Goal: Check status: Check status

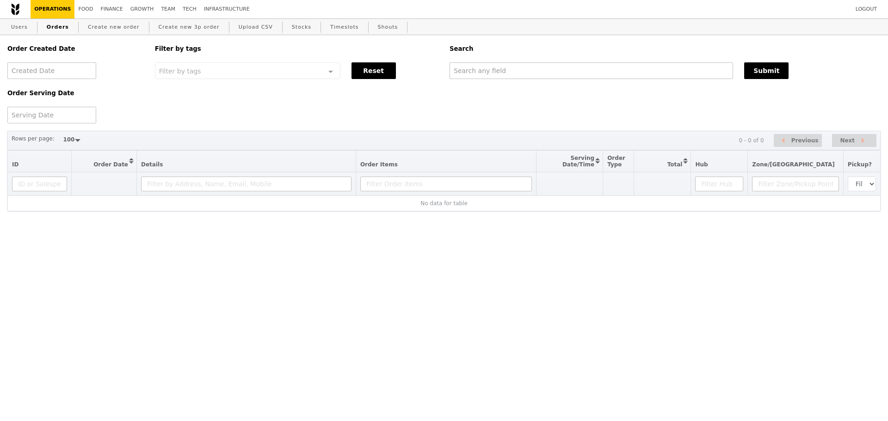
select select "100"
click at [615, 108] on div "Order Created Date Order Serving Date Filter by tags Filter by tags Meal_Plan W…" at bounding box center [444, 79] width 884 height 88
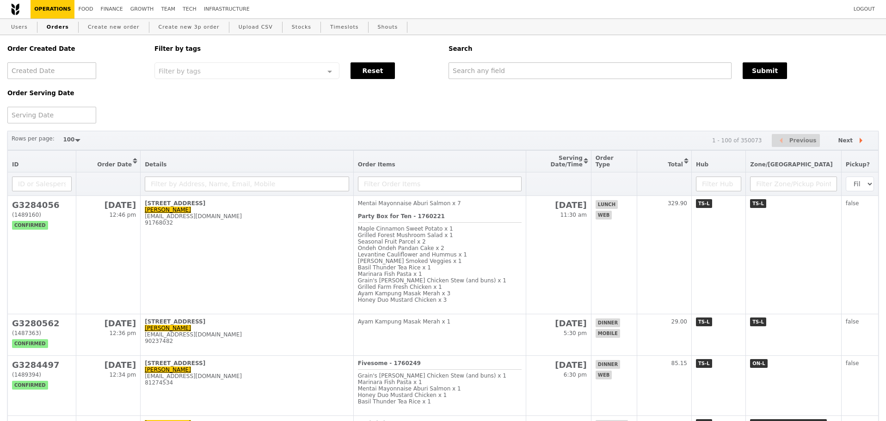
click at [615, 115] on div "Order Created Date Order Serving Date Filter by tags Filter by tags Meal_Plan W…" at bounding box center [443, 79] width 883 height 88
drag, startPoint x: 618, startPoint y: 115, endPoint x: 612, endPoint y: 124, distance: 10.3
click at [618, 116] on div "Order Created Date Order Serving Date Filter by tags Filter by tags Meal_Plan W…" at bounding box center [443, 79] width 883 height 88
click at [611, 123] on div "Order Created Date Order Serving Date Filter by tags Filter by tags Meal_Plan W…" at bounding box center [443, 79] width 883 height 88
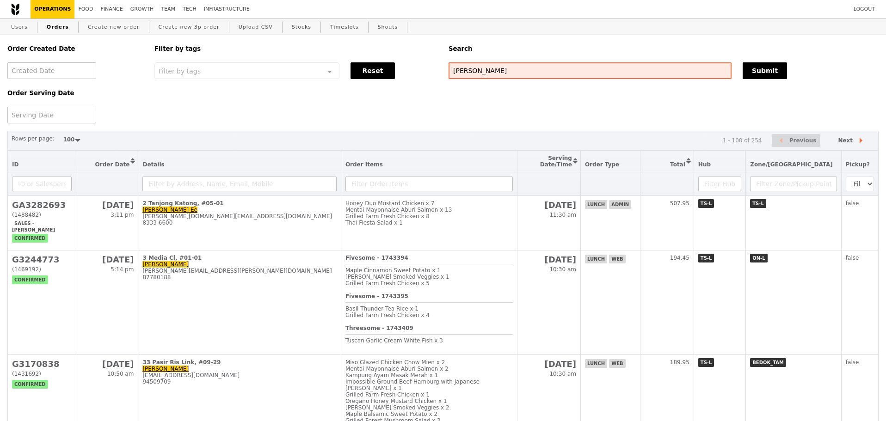
select select "100"
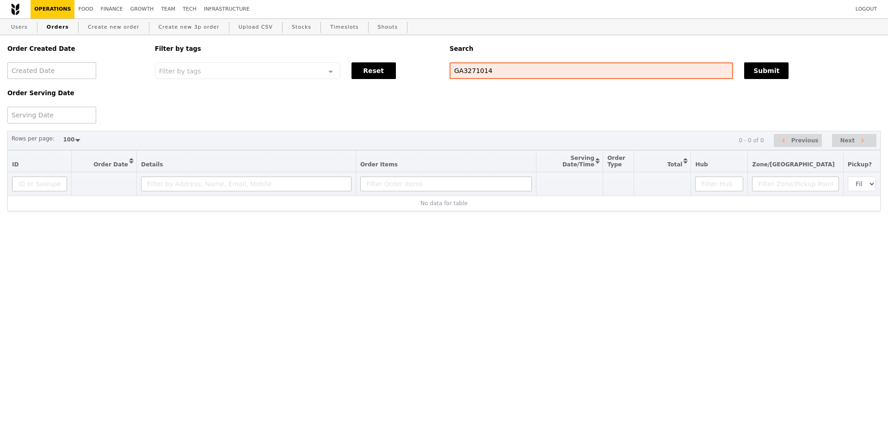
select select "100"
click at [526, 106] on div "Order Created Date Order Serving Date Filter by tags Filter by tags Meal_Plan W…" at bounding box center [444, 79] width 884 height 88
click at [525, 118] on div "Order Created Date Order Serving Date Filter by tags Filter by tags Meal_Plan W…" at bounding box center [444, 79] width 884 height 88
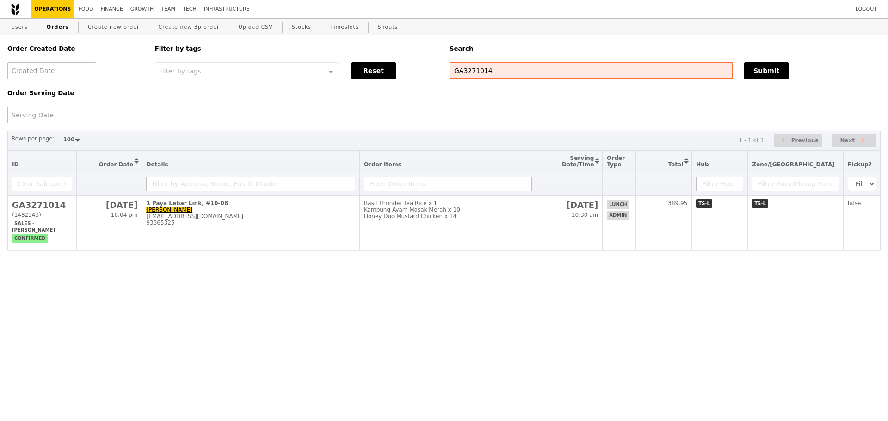
click at [519, 128] on div "Order Created Date Order Serving Date Filter by tags Filter by tags Meal_Plan W…" at bounding box center [443, 143] width 873 height 216
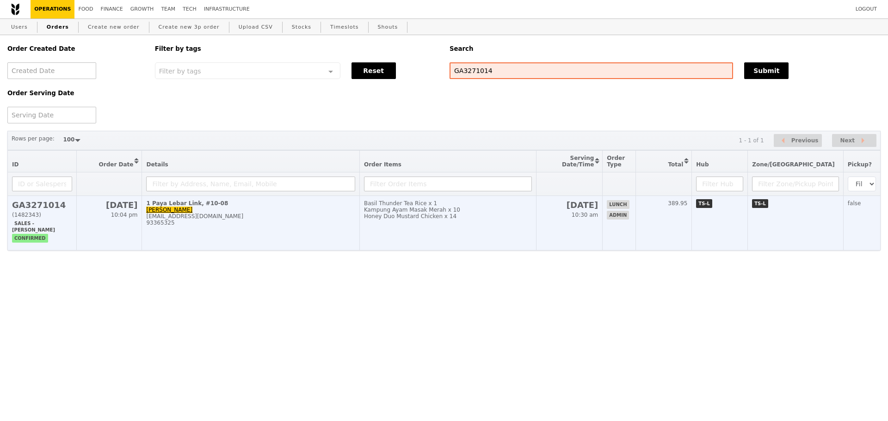
click at [471, 220] on div "Honey Duo Mustard Chicken x 14" at bounding box center [448, 216] width 168 height 6
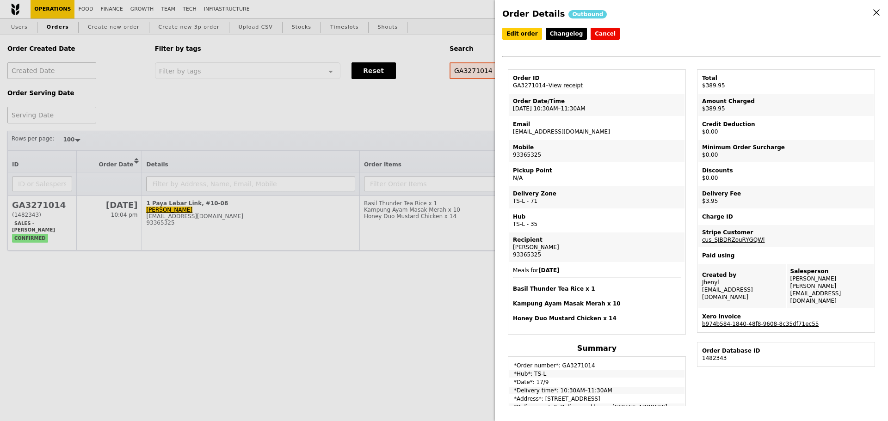
click at [570, 88] on link "View receipt" at bounding box center [566, 85] width 34 height 6
click at [381, 136] on div "Order Details Outbound Edit order Changelog Cancel Order ID GA3271014 – View re…" at bounding box center [444, 210] width 888 height 421
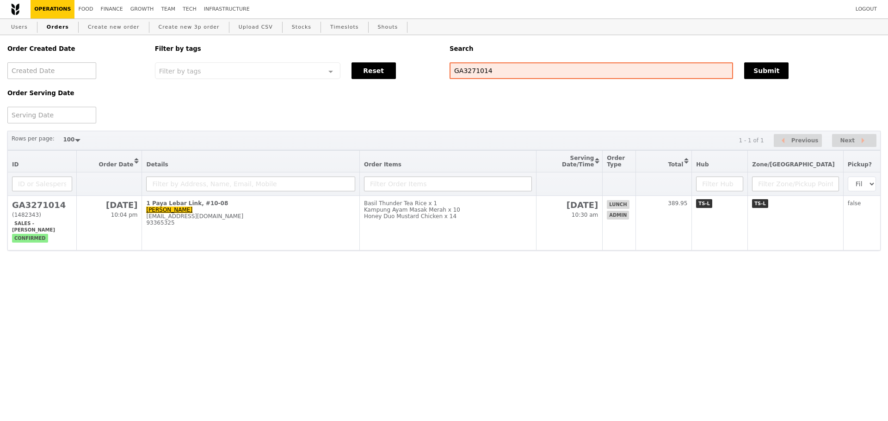
click at [381, 136] on div "Rows per page: 50 100 200 1 - 1 of 1 Previous Next" at bounding box center [443, 141] width 873 height 20
click at [419, 128] on div "Order Created Date Order Serving Date Filter by tags Filter by tags Meal_Plan W…" at bounding box center [443, 143] width 873 height 216
drag, startPoint x: 419, startPoint y: 128, endPoint x: 429, endPoint y: 125, distance: 10.0
click at [422, 127] on div "Order Created Date Order Serving Date Filter by tags Filter by tags Meal_Plan W…" at bounding box center [443, 143] width 873 height 216
click at [51, 24] on link "Orders" at bounding box center [58, 27] width 30 height 17
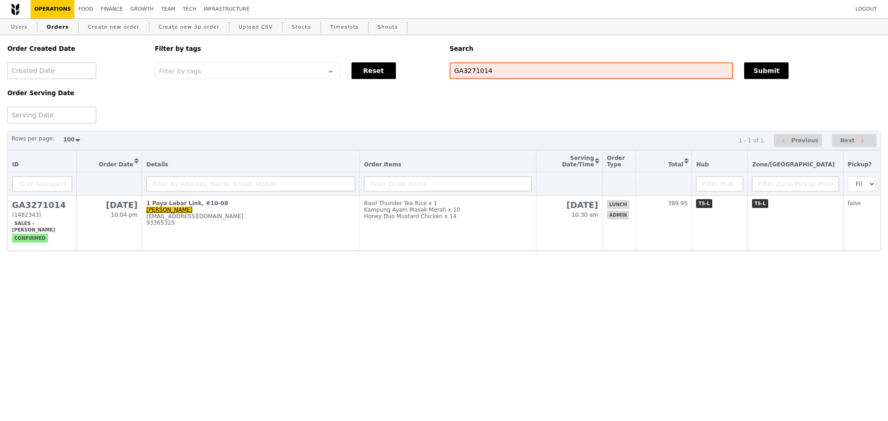
click at [617, 117] on div "Order Created Date Order Serving Date Filter by tags Filter by tags Meal_Plan W…" at bounding box center [444, 79] width 884 height 88
click at [609, 113] on div "Order Created Date Order Serving Date Filter by tags Filter by tags Meal_Plan W…" at bounding box center [444, 79] width 884 height 88
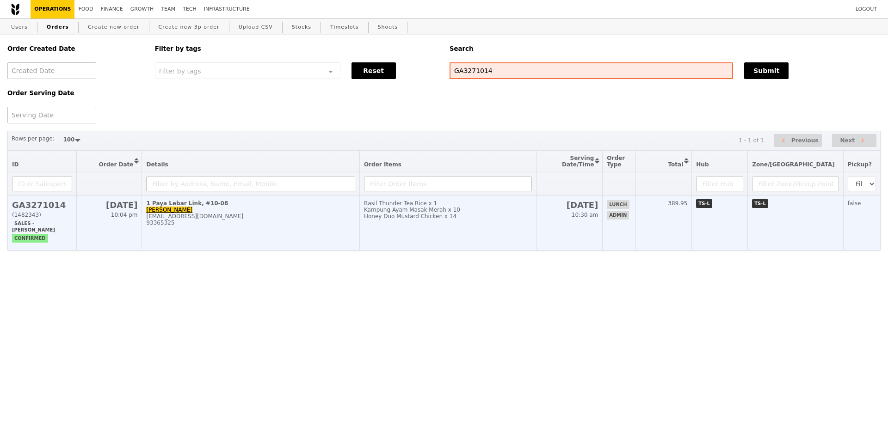
click at [508, 235] on td "Basil Thunder Tea Rice x 1 Kampung Ayam Masak Merah x 10 Honey Duo Mustard Chic…" at bounding box center [447, 223] width 177 height 55
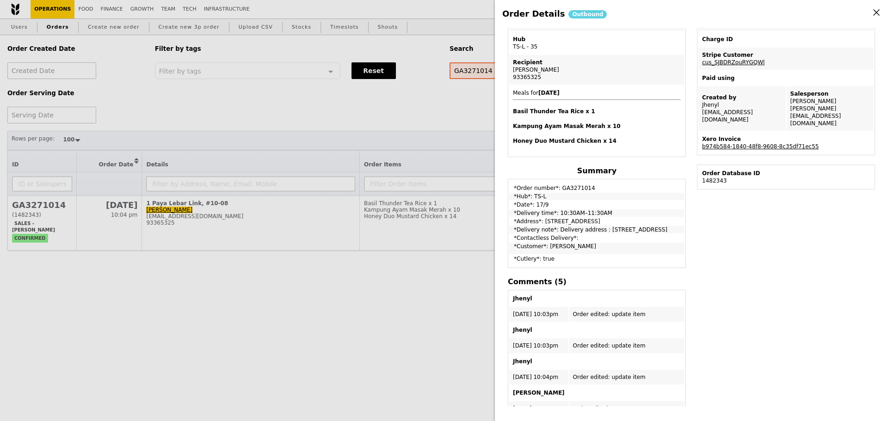
scroll to position [185, 0]
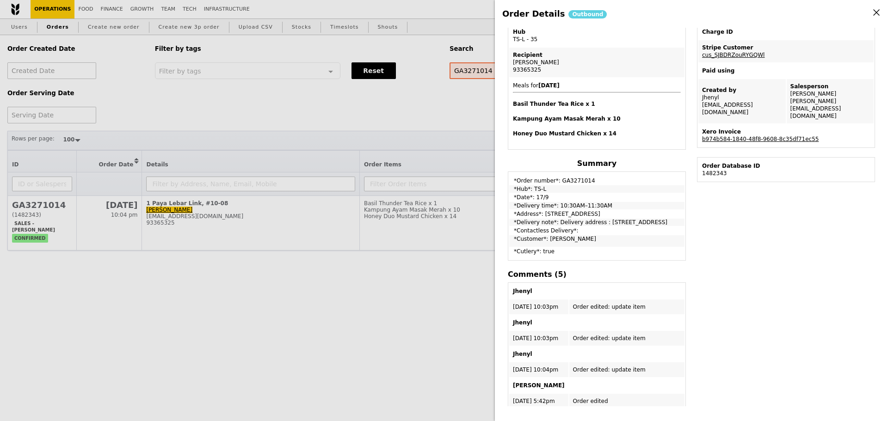
click at [449, 133] on div "Order Details Outbound Edit order Changelog Cancel Order ID GA3271014 – View re…" at bounding box center [444, 210] width 888 height 421
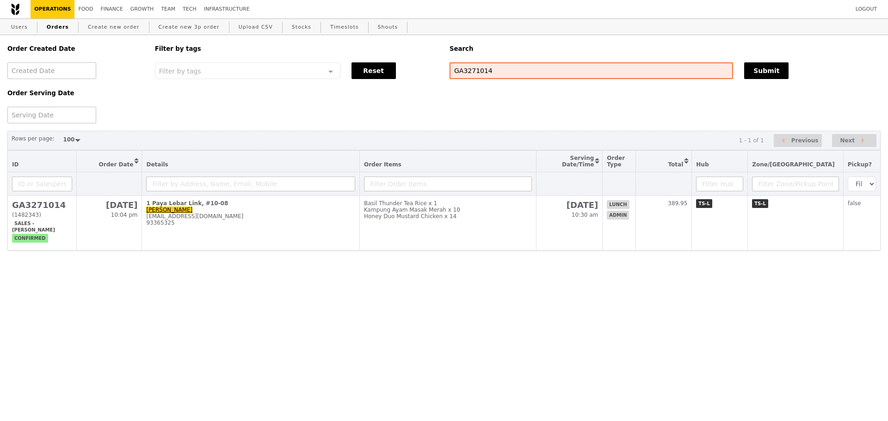
scroll to position [224, 0]
click at [445, 124] on div "Order Created Date Order Serving Date Filter by tags Filter by tags Meal_Plan W…" at bounding box center [444, 79] width 884 height 88
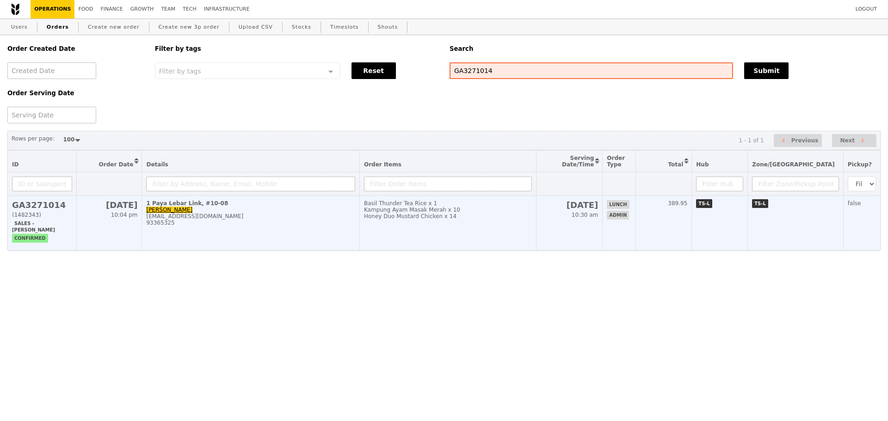
click at [532, 207] on div "Basil Thunder Tea Rice x 1" at bounding box center [448, 203] width 168 height 6
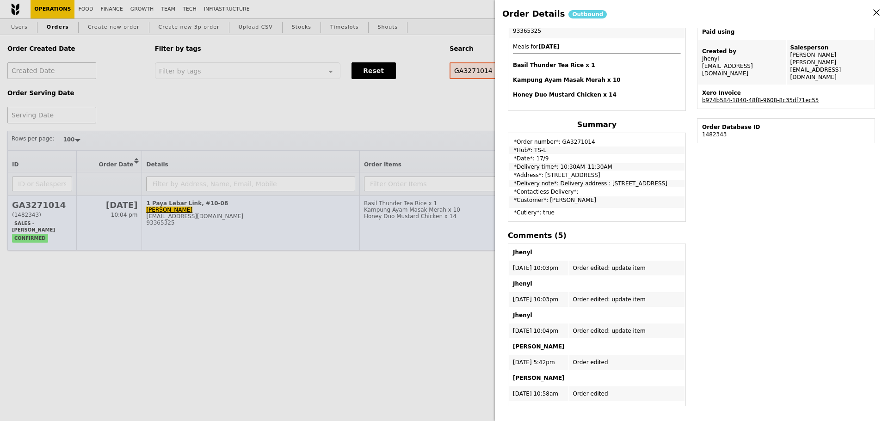
scroll to position [185, 0]
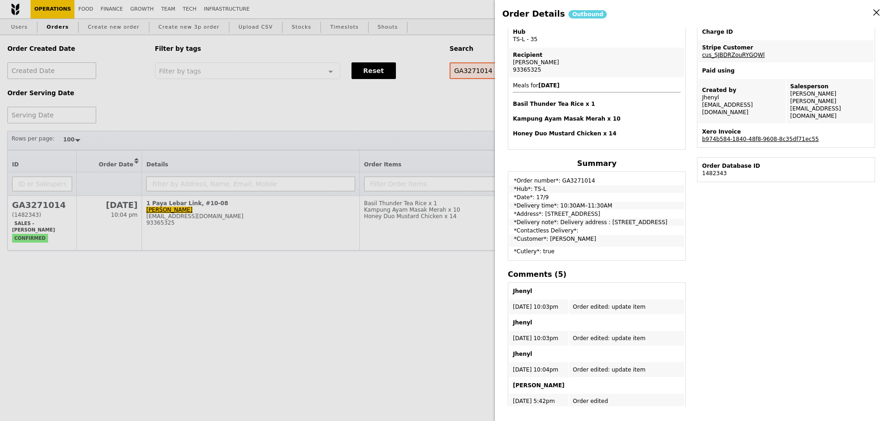
click at [420, 113] on div "Order Details Outbound Edit order Changelog Cancel Order ID GA3271014 – View re…" at bounding box center [444, 210] width 888 height 421
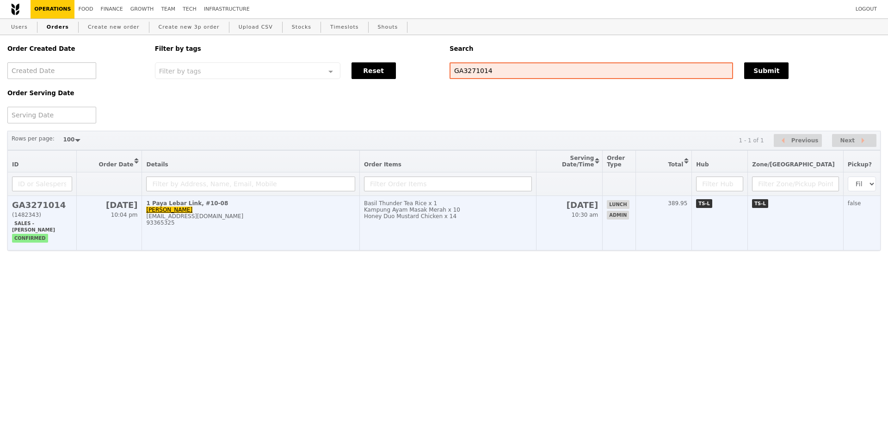
click at [432, 233] on td "Basil Thunder Tea Rice x 1 Kampung Ayam Masak Merah x 10 Honey Duo Mustard Chic…" at bounding box center [447, 223] width 177 height 55
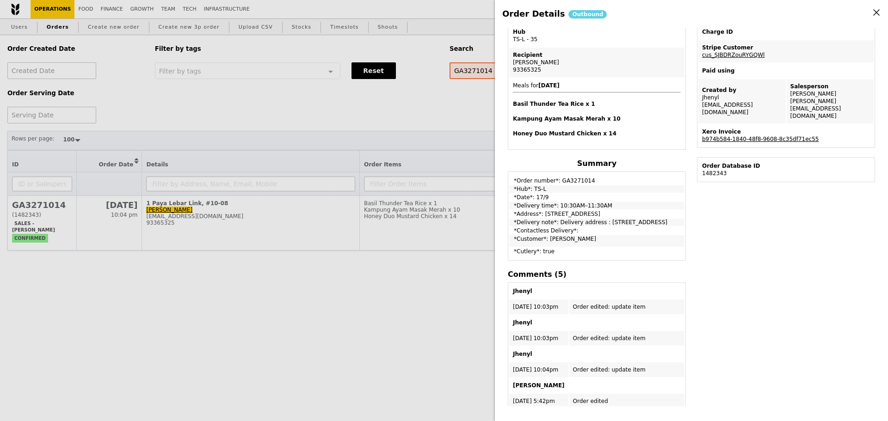
click at [767, 136] on link "b974b584-1840-48f8-9608-8c35df71ec55" at bounding box center [760, 139] width 117 height 6
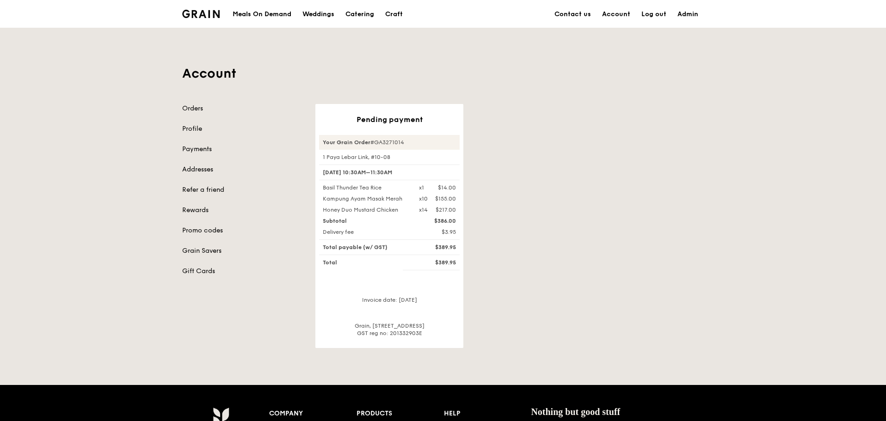
click at [515, 112] on div "Pending payment Your Grain Order #GA3271014 1 Paya Lebar Link, #10-08 17 Sep, 1…" at bounding box center [510, 226] width 400 height 244
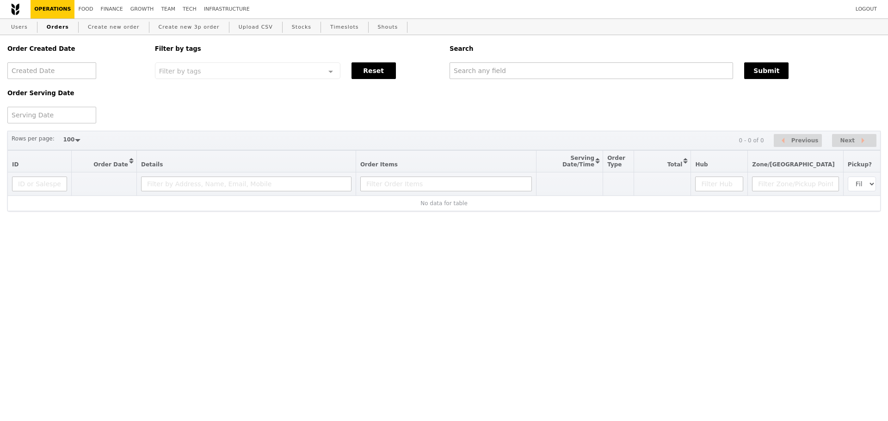
select select "100"
